Goal: Information Seeking & Learning: Learn about a topic

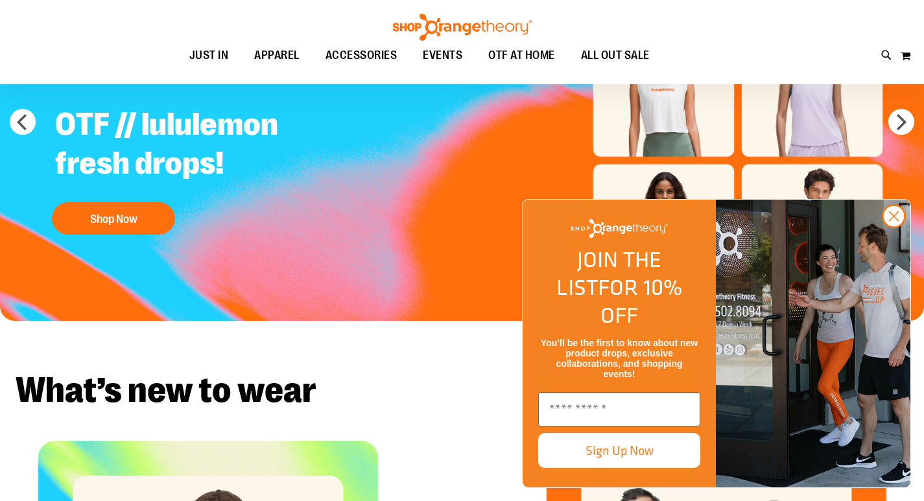
scroll to position [174, 0]
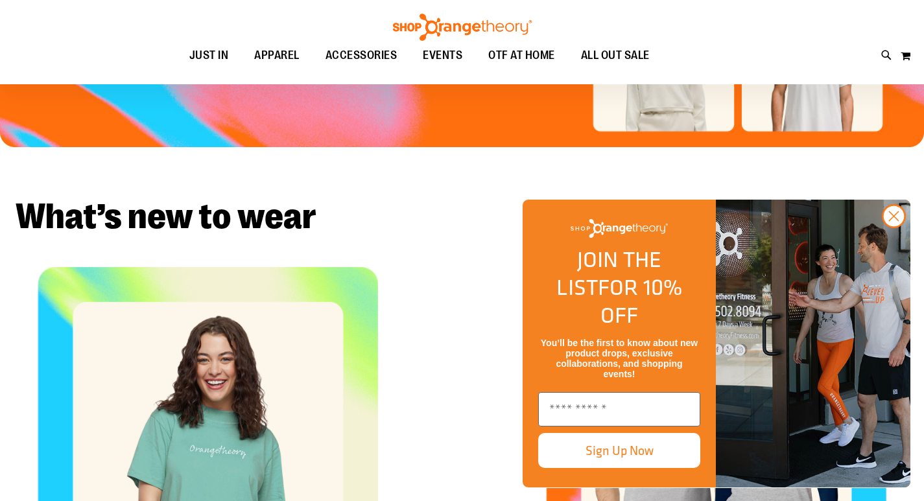
click at [535, 267] on div "Shop Unisex" at bounding box center [715, 437] width 415 height 340
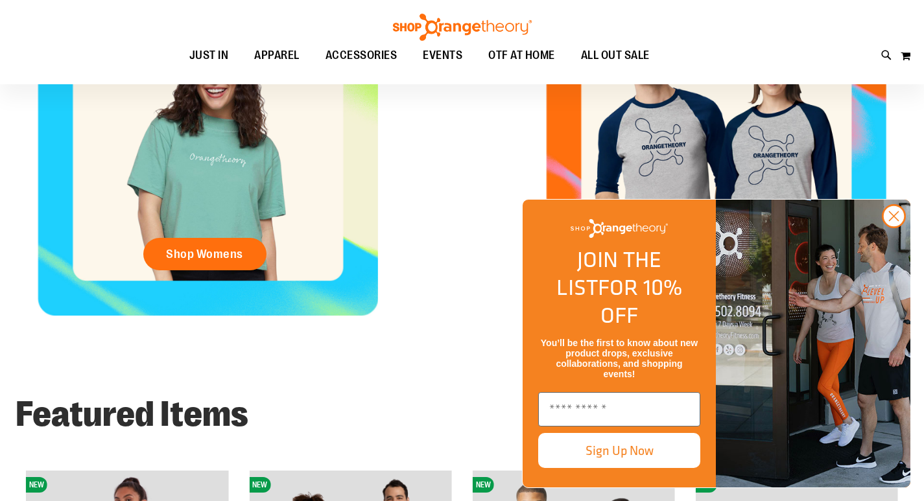
click at [535, 211] on div "Shop Unisex" at bounding box center [715, 145] width 415 height 340
click at [904, 228] on icon "Close dialog" at bounding box center [893, 216] width 23 height 23
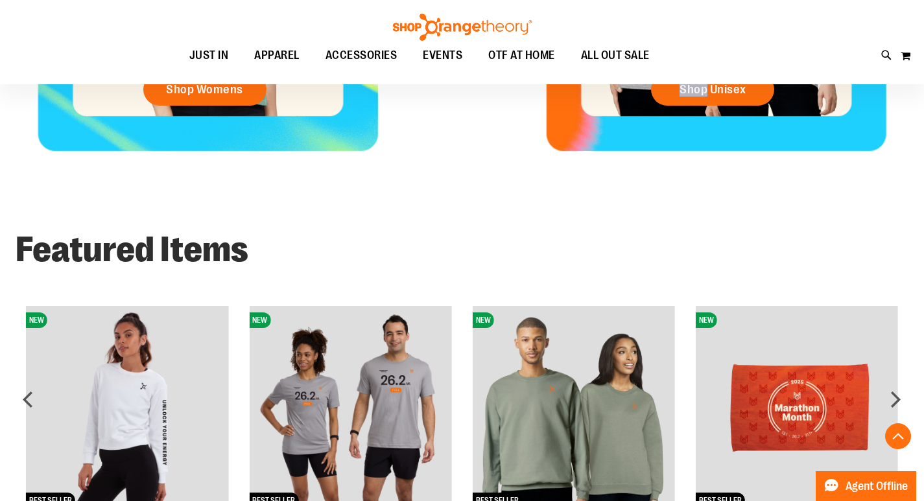
scroll to position [0, 0]
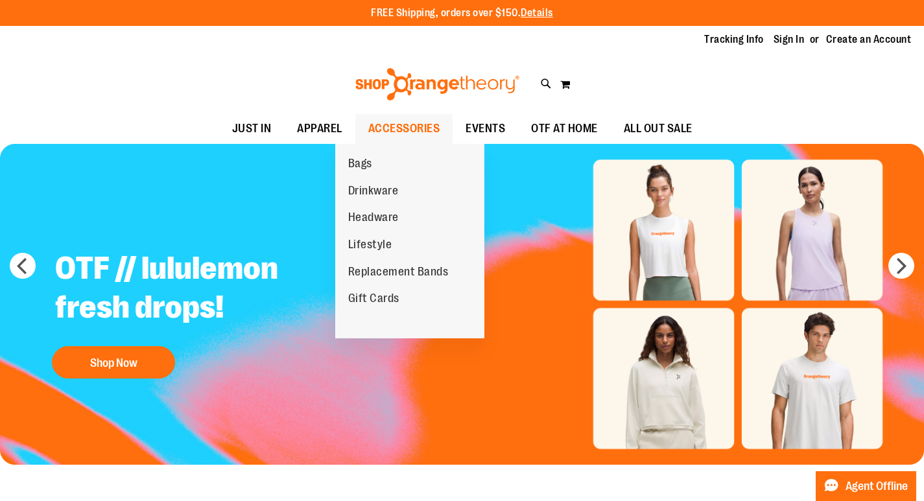
click at [386, 130] on span "ACCESSORIES" at bounding box center [404, 128] width 72 height 29
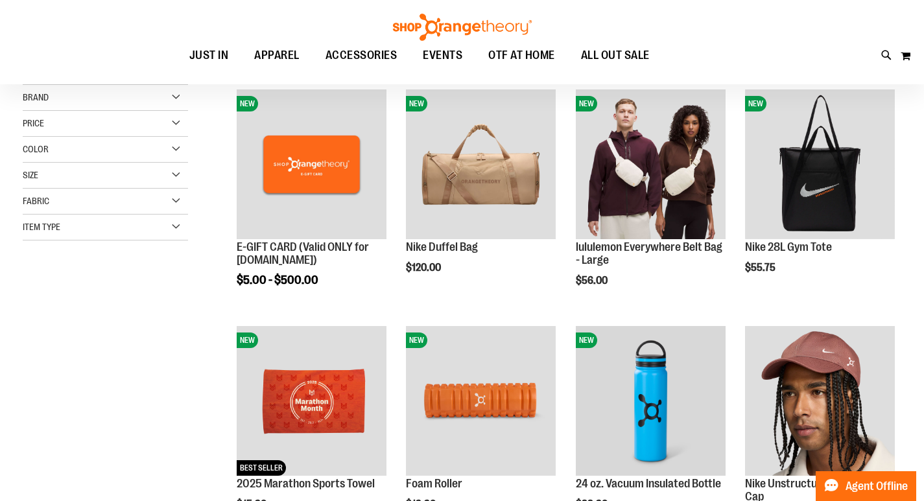
scroll to position [268, 0]
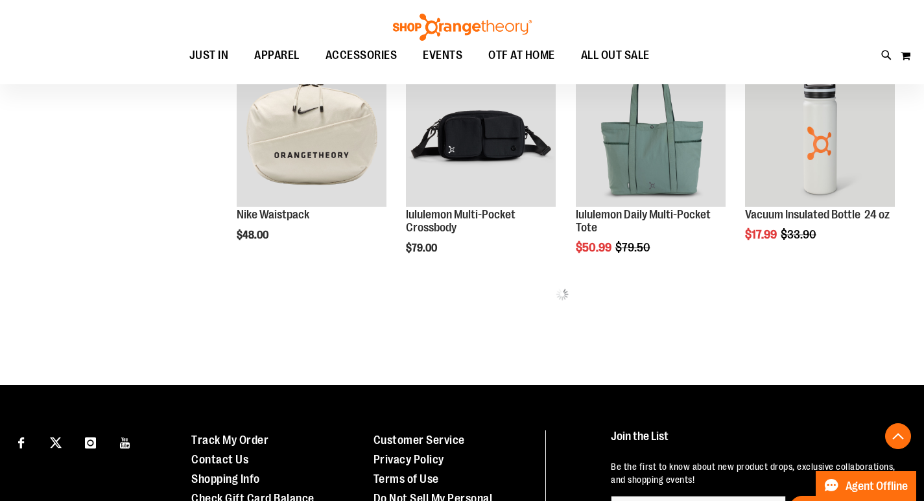
scroll to position [679, 0]
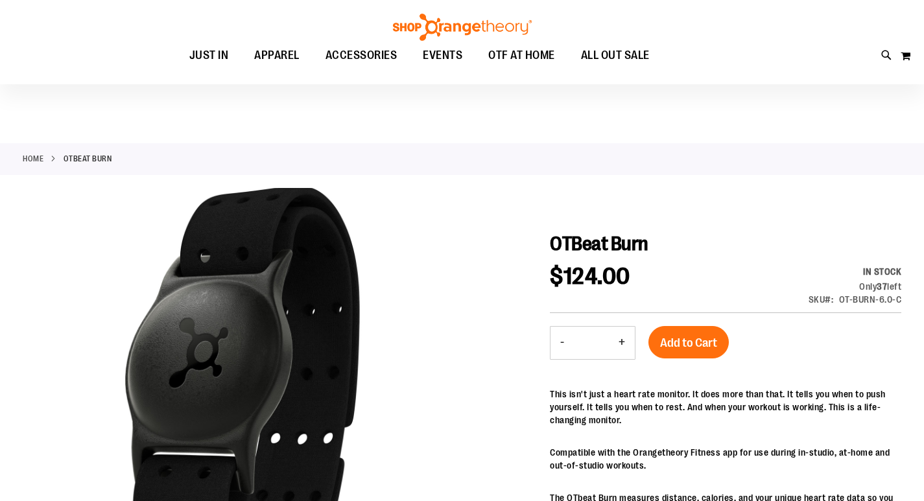
scroll to position [127, 0]
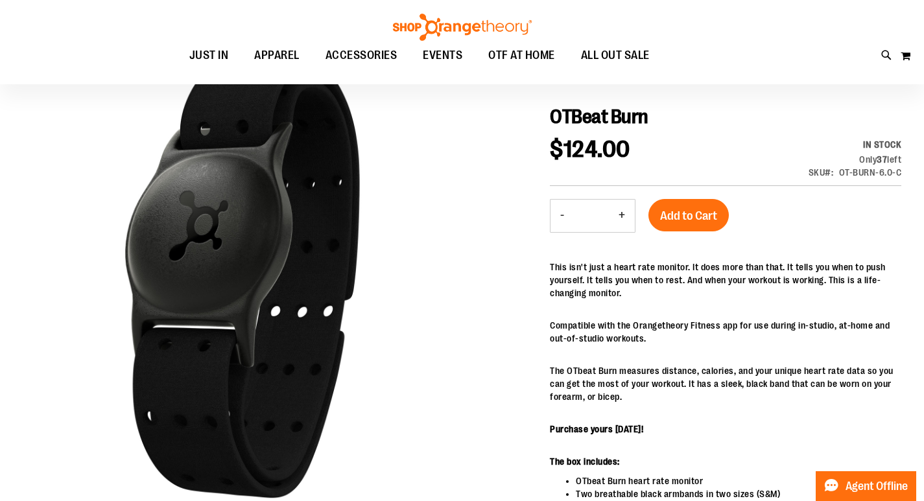
click at [631, 268] on p "This isn't just a heart rate monitor. It does more than that. It tells you when…" at bounding box center [725, 280] width 351 height 39
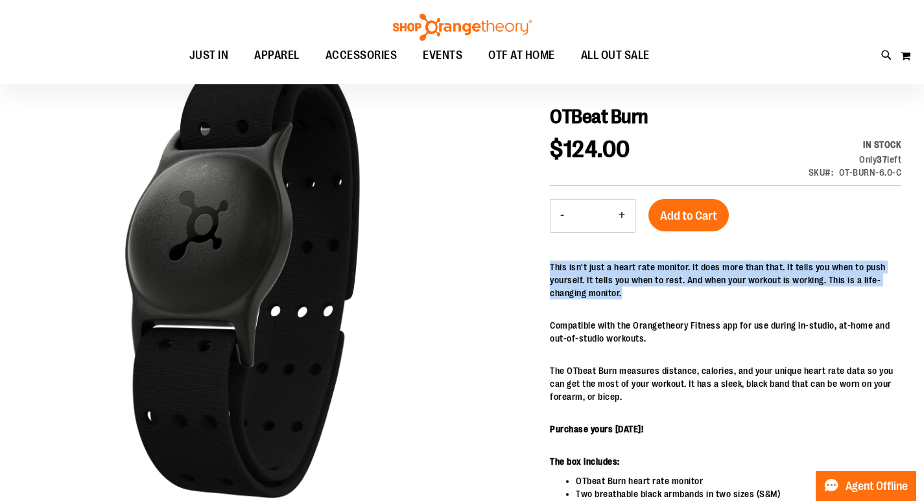
click at [631, 268] on p "This isn't just a heart rate monitor. It does more than that. It tells you when…" at bounding box center [725, 280] width 351 height 39
drag, startPoint x: 631, startPoint y: 268, endPoint x: 637, endPoint y: 294, distance: 26.7
click at [637, 294] on p "This isn't just a heart rate monitor. It does more than that. It tells you when…" at bounding box center [725, 280] width 351 height 39
click at [629, 329] on p "Compatible with the Orangetheory Fitness app for use during in-studio, at-home …" at bounding box center [725, 332] width 351 height 26
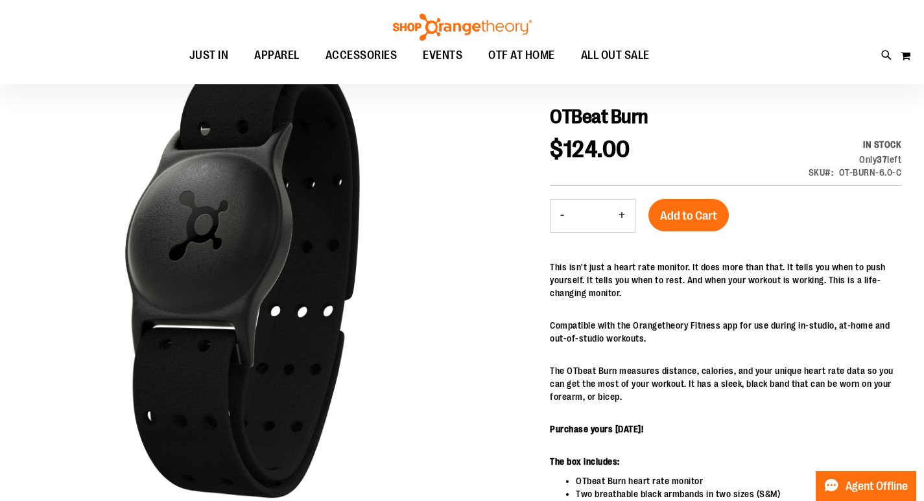
click at [629, 329] on p "Compatible with the Orangetheory Fitness app for use during in-studio, at-home …" at bounding box center [725, 332] width 351 height 26
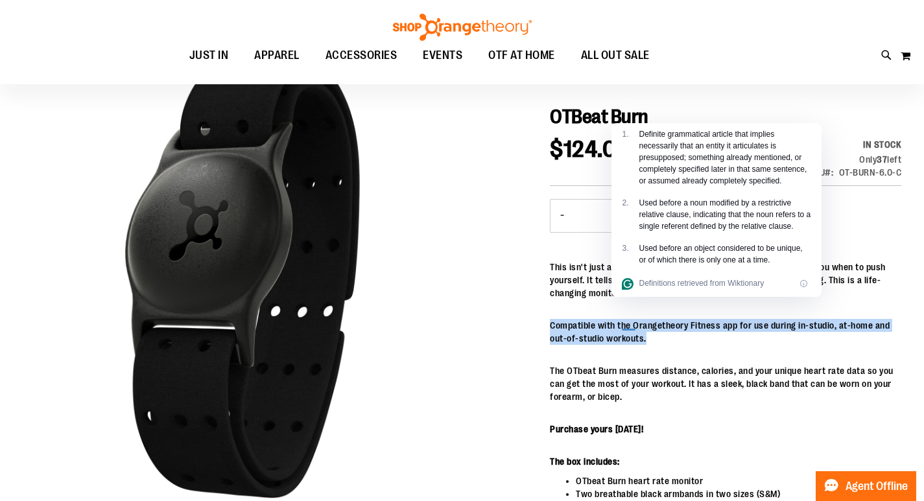
click at [629, 329] on div at bounding box center [629, 325] width 14 height 10
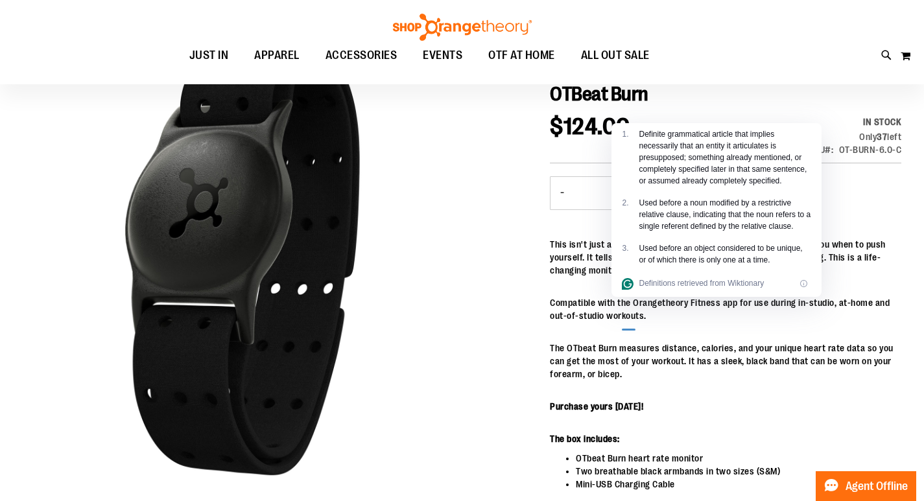
scroll to position [154, 0]
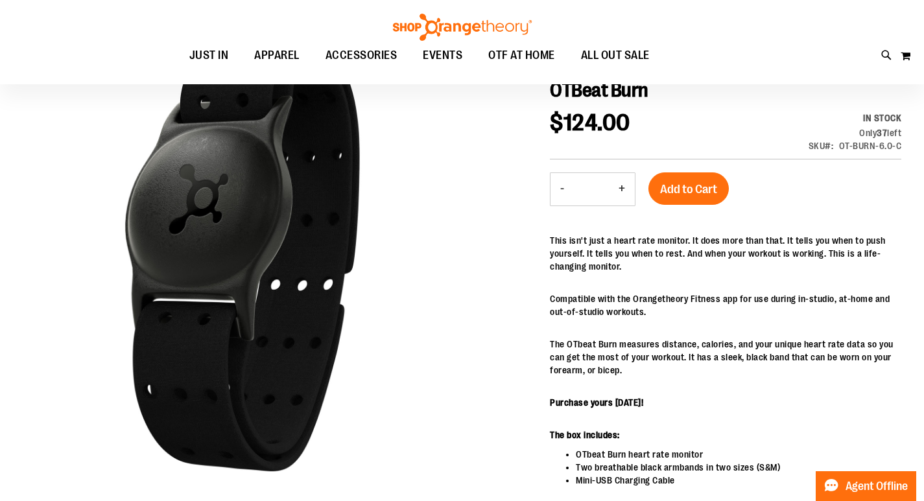
click at [622, 367] on p "The OTbeat Burn measures distance, calories, and your unique heart rate data so…" at bounding box center [725, 357] width 351 height 39
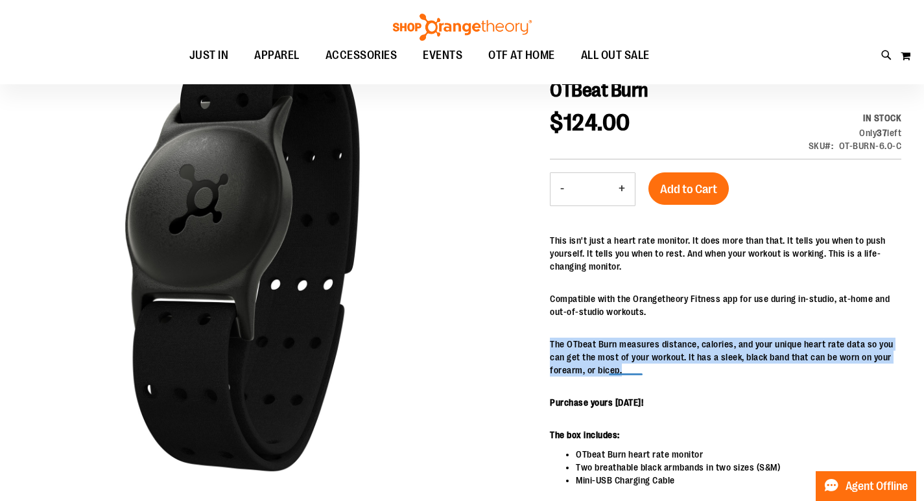
click at [622, 367] on p "The OTbeat Burn measures distance, calories, and your unique heart rate data so…" at bounding box center [725, 357] width 351 height 39
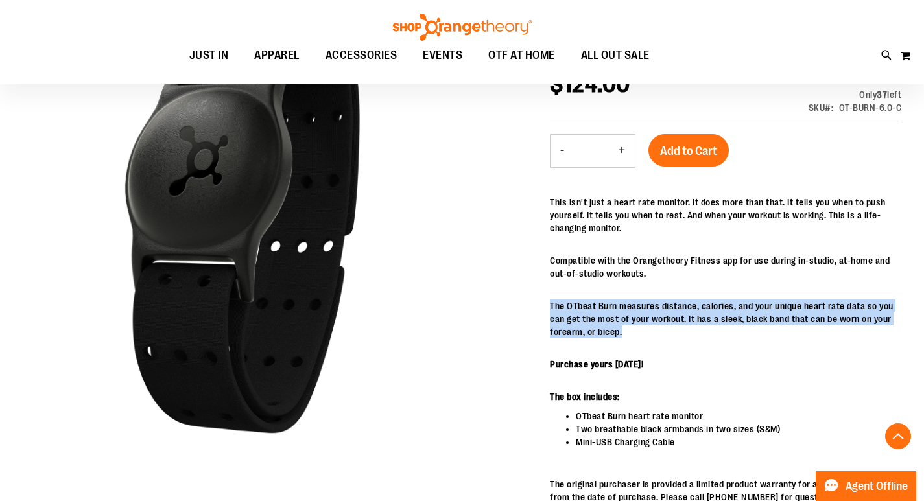
scroll to position [201, 0]
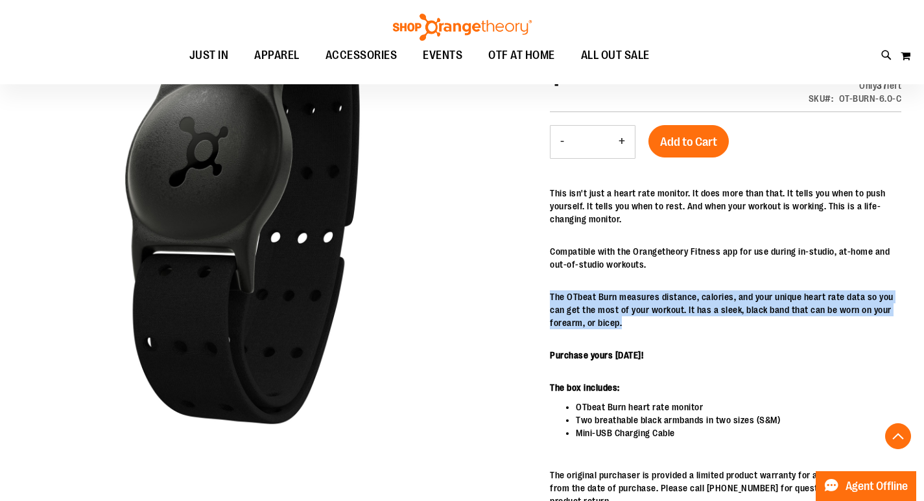
click at [614, 411] on li "OTbeat Burn heart rate monitor" at bounding box center [738, 407] width 325 height 13
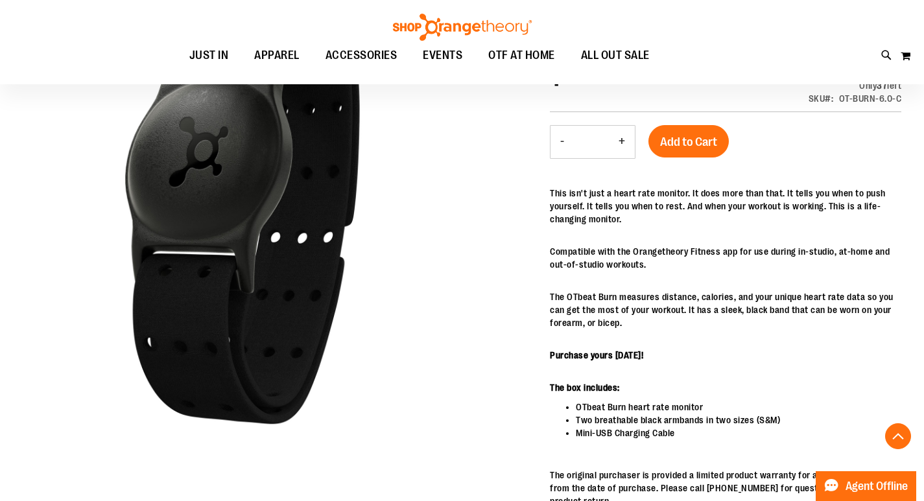
click at [614, 411] on li "OTbeat Burn heart rate monitor" at bounding box center [738, 407] width 325 height 13
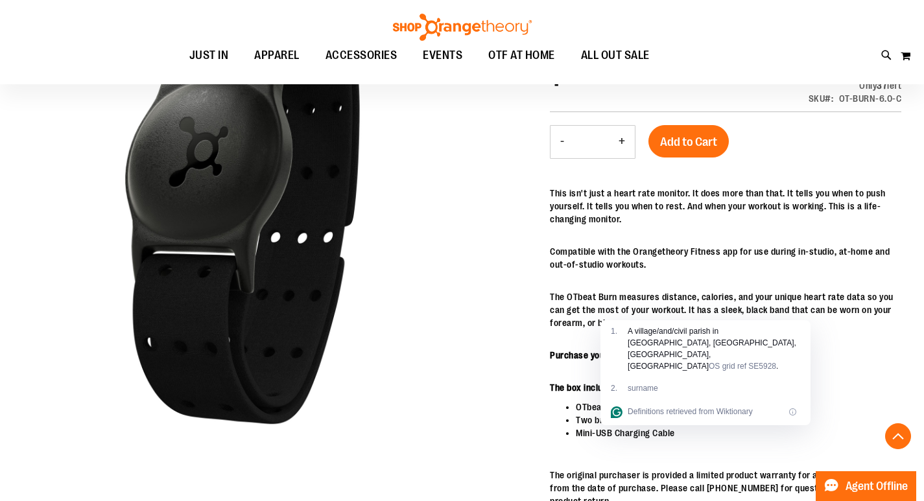
click at [613, 419] on li "Two breathable black armbands in two sizes (S&M)" at bounding box center [738, 420] width 325 height 13
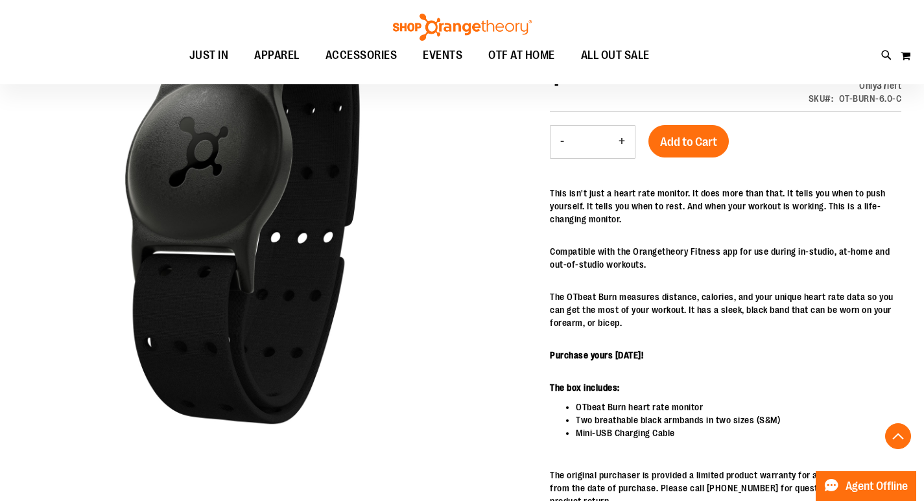
click at [613, 419] on li "Two breathable black armbands in two sizes (S&M)" at bounding box center [738, 420] width 325 height 13
click at [607, 436] on li "Mini-USB Charging Cable" at bounding box center [738, 432] width 325 height 13
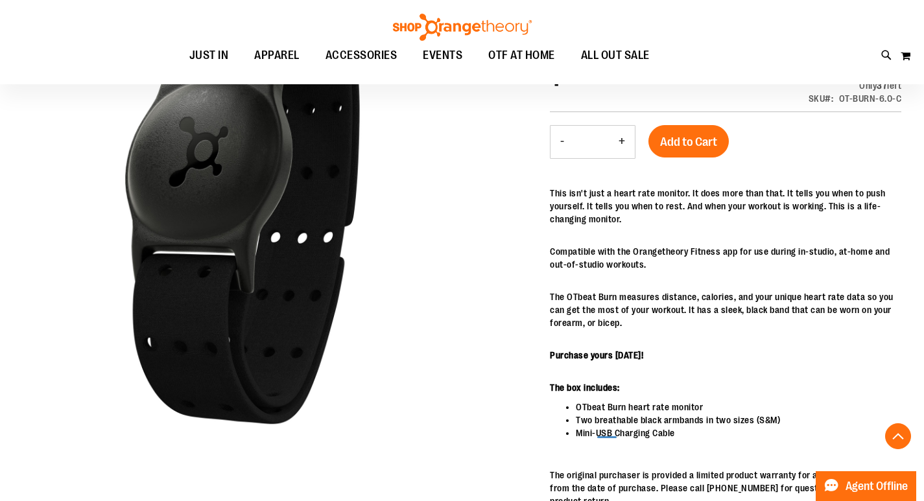
click at [607, 436] on div at bounding box center [606, 433] width 19 height 10
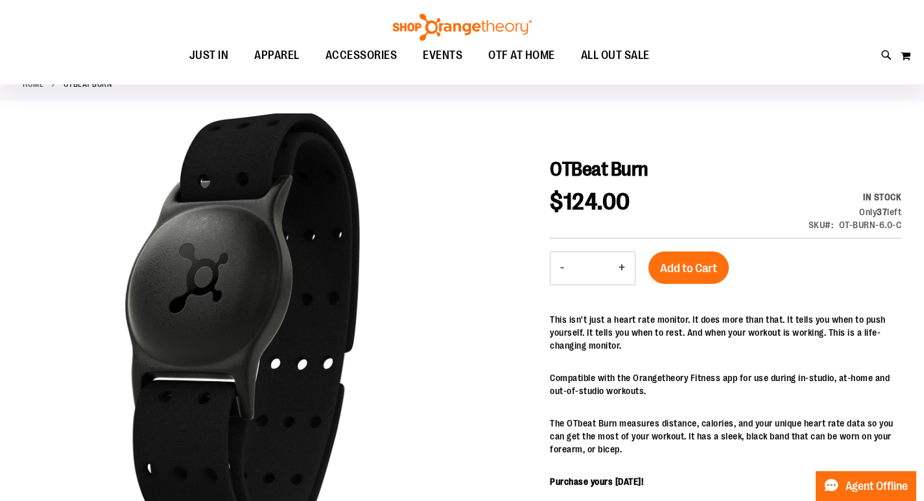
scroll to position [0, 0]
